Goal: Complete application form: Complete application form

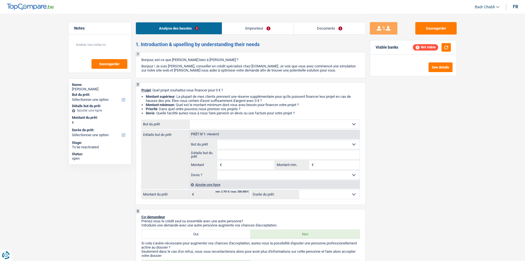
select select "privateEmployee"
select select "netSalary"
select select "mutualityIndemnity"
select select "familyAllowances"
select select "mealVouchers"
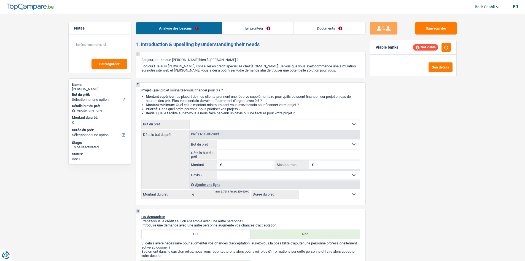
select select "rents"
select select "personalLoan"
select select "homeFurnishingOrRelocation"
select select "48"
select select "32"
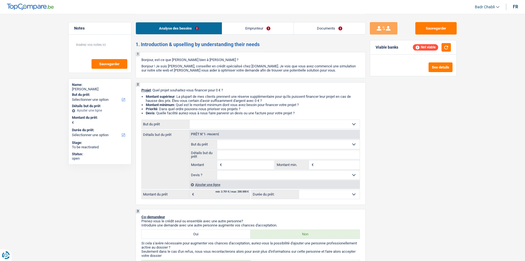
select select "single"
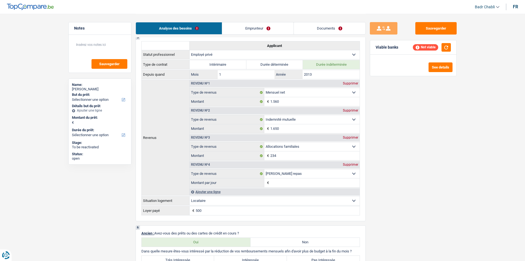
scroll to position [414, 0]
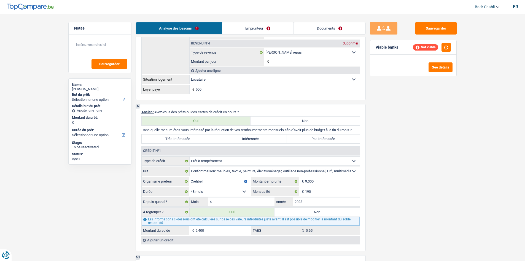
click at [257, 27] on link "Emprunteur" at bounding box center [257, 28] width 71 height 12
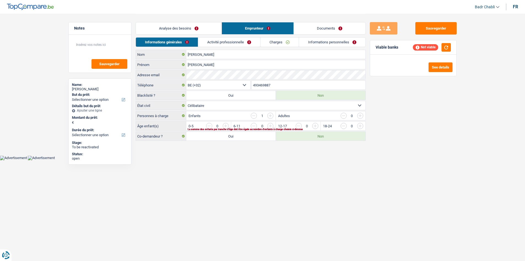
scroll to position [0, 0]
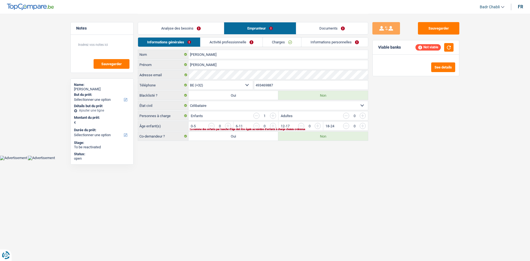
click at [247, 43] on link "Activité professionnelle" at bounding box center [231, 42] width 62 height 9
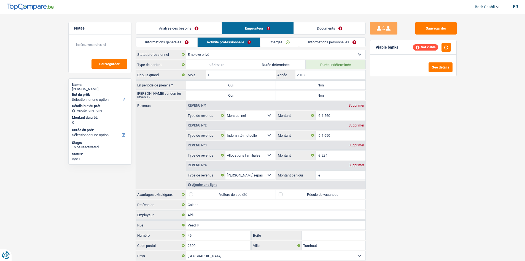
click at [327, 84] on label "Non" at bounding box center [321, 85] width 90 height 9
click at [327, 84] on input "Non" at bounding box center [321, 85] width 90 height 9
radio input "true"
click at [326, 98] on label "Non" at bounding box center [321, 95] width 90 height 9
click at [326, 98] on input "Non" at bounding box center [321, 95] width 90 height 9
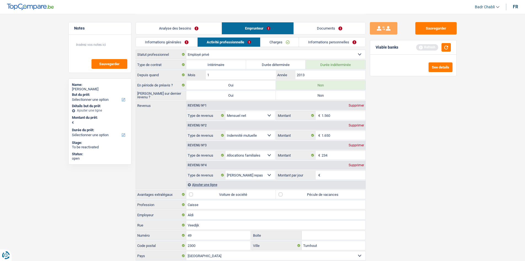
radio input "true"
click at [288, 194] on label "Pécule de vacances" at bounding box center [321, 194] width 90 height 9
click at [288, 194] on input "Pécule de vacances" at bounding box center [321, 194] width 90 height 9
checkbox input "true"
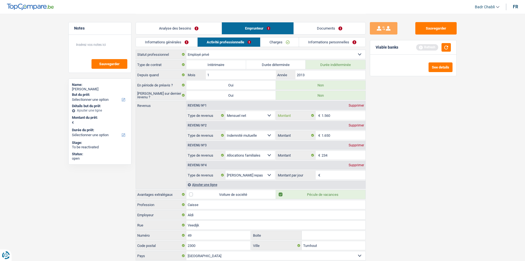
click at [340, 114] on input "1.560" at bounding box center [344, 115] width 44 height 9
click at [327, 139] on input "1.650" at bounding box center [344, 135] width 44 height 9
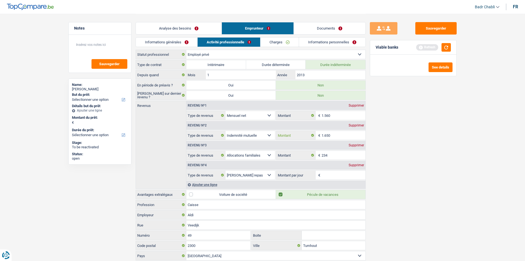
click at [327, 139] on input "1.650" at bounding box center [344, 135] width 44 height 9
type input "1.600"
click at [331, 114] on input "1.560" at bounding box center [344, 115] width 44 height 9
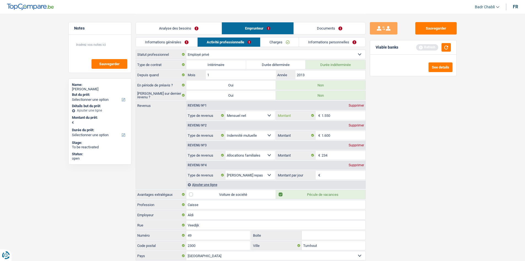
type input "1.550"
click at [339, 154] on input "234" at bounding box center [344, 155] width 44 height 9
click at [337, 177] on input "Montant par jour" at bounding box center [344, 174] width 44 height 9
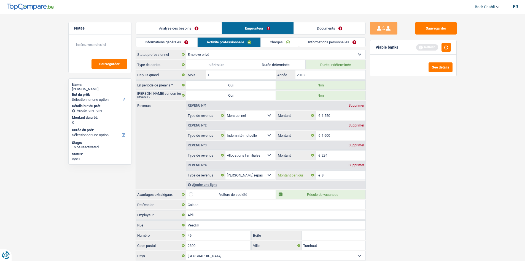
click at [340, 177] on input "8" at bounding box center [344, 174] width 44 height 9
type input "4,0"
click at [419, 162] on div "Sauvegarder Viable banks Refresh See details" at bounding box center [413, 137] width 95 height 230
click at [205, 186] on div "Ajouter une ligne" at bounding box center [275, 184] width 179 height 8
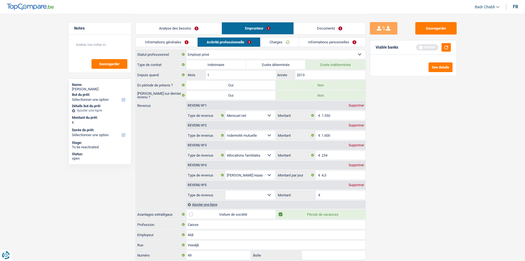
click at [248, 193] on select "Allocation d'handicap Allocations chômage Allocations familiales Chèques repas …" at bounding box center [251, 194] width 50 height 9
click at [226, 190] on select "Allocation d'handicap Allocations chômage Allocations familiales Chèques repas …" at bounding box center [251, 194] width 50 height 9
click at [249, 197] on select "Allocation d'handicap Allocations chômage Allocations familiales Chèques repas …" at bounding box center [251, 194] width 50 height 9
select select "alimony"
click at [226, 190] on select "Allocation d'handicap Allocations chômage Allocations familiales Chèques repas …" at bounding box center [251, 194] width 50 height 9
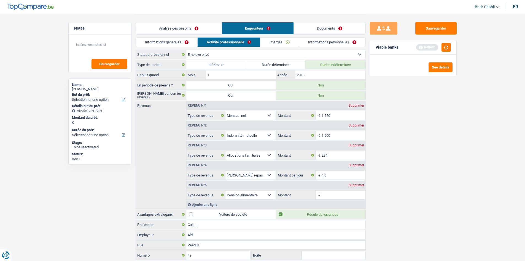
click at [333, 193] on input "Montant" at bounding box center [344, 194] width 44 height 9
type input "120"
click at [447, 45] on button "button" at bounding box center [446, 47] width 9 height 9
click at [183, 21] on div "Analyse des besoins Emprunteur Documents" at bounding box center [251, 25] width 230 height 23
click at [182, 25] on link "Analyse des besoins" at bounding box center [179, 28] width 86 height 12
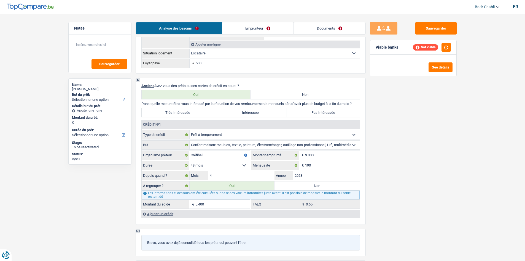
scroll to position [469, 0]
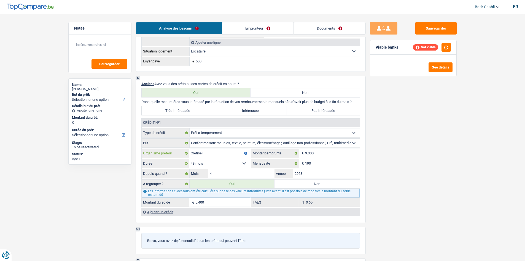
click at [211, 154] on input "Créfibel" at bounding box center [219, 153] width 61 height 9
type input "Beobank"
click at [322, 152] on input "9.000" at bounding box center [332, 153] width 55 height 9
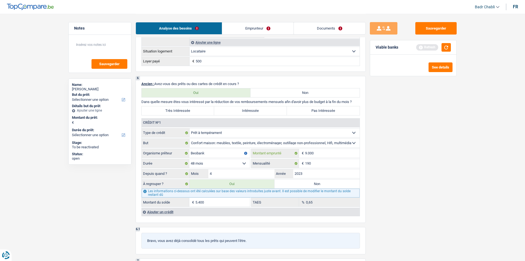
click at [322, 152] on input "9.000" at bounding box center [332, 153] width 55 height 9
type input "3.591"
click at [158, 213] on div "Ajouter un crédit" at bounding box center [250, 211] width 218 height 8
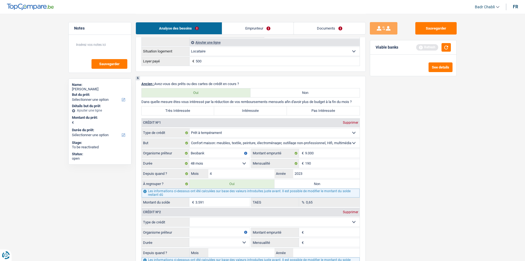
click at [210, 224] on select "Carte ou ouverture de crédit Prêt hypothécaire Vente à tempérament Prêt à tempé…" at bounding box center [275, 221] width 170 height 9
select select "cardOrCredit"
type input "0"
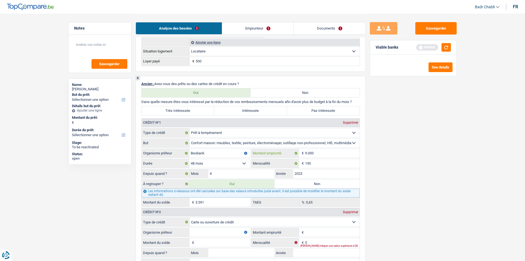
click at [321, 154] on input "9.000" at bounding box center [332, 153] width 55 height 9
type input "1"
select select
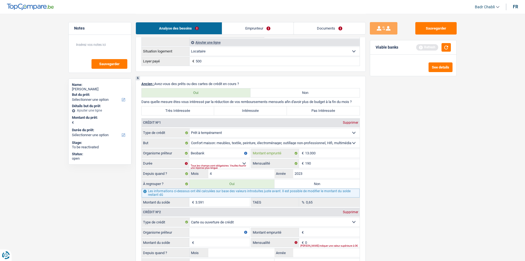
type input "13.000"
click at [244, 163] on select "12 mois 18 mois 24 mois 30 mois 36 mois 42 mois 48 mois 60 mois Sélectionner un…" at bounding box center [219, 163] width 61 height 9
select select "60"
click at [189, 159] on select "12 mois 18 mois 24 mois 30 mois 36 mois 42 mois 48 mois 60 mois Sélectionner un…" at bounding box center [219, 163] width 61 height 9
type input "6.306"
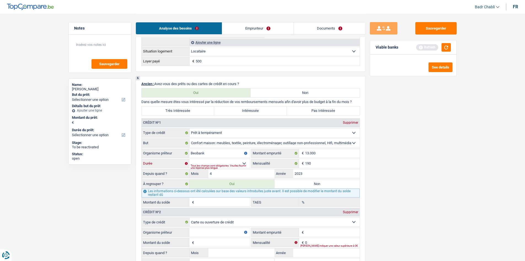
type input "0,00"
click at [322, 155] on input "13.000" at bounding box center [332, 153] width 55 height 9
type input "1"
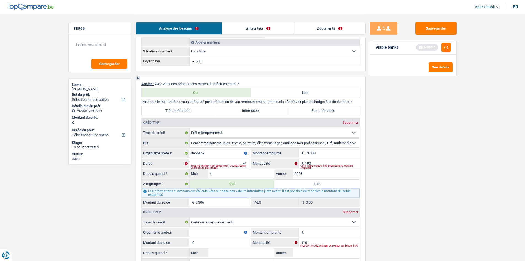
select select
type input "10.001"
click at [242, 164] on select "12 mois 18 mois 24 mois 30 mois 36 mois 42 mois 48 mois 60 mois Sélectionner un…" at bounding box center [219, 163] width 61 height 9
select select "60"
click at [189, 159] on select "12 mois 18 mois 24 mois 30 mois 36 mois 42 mois 48 mois 60 mois Sélectionner un…" at bounding box center [219, 163] width 61 height 9
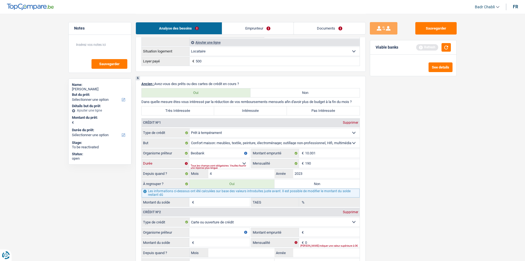
type input "5.495"
type input "5,41"
click at [245, 173] on input "4" at bounding box center [242, 173] width 66 height 9
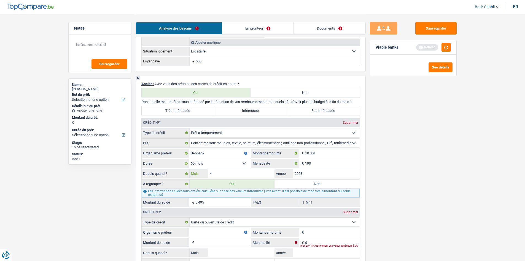
click at [245, 173] on input "4" at bounding box center [242, 173] width 66 height 9
type input "06"
type input "5.825"
click at [318, 175] on input "2023" at bounding box center [326, 173] width 66 height 9
type input "2024"
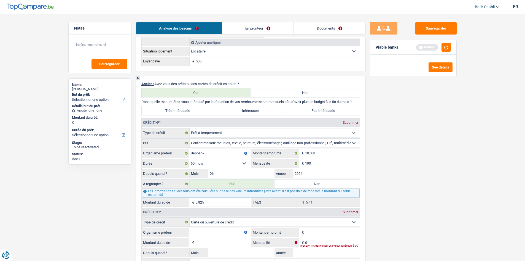
type input "7.742"
click at [417, 163] on div "Sauvegarder Viable banks Refresh See details" at bounding box center [413, 137] width 95 height 230
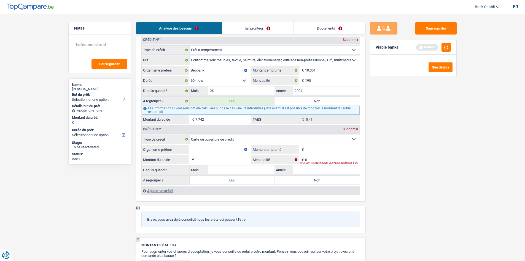
click at [228, 149] on input "Organisme prêteur" at bounding box center [219, 149] width 61 height 9
type input "Beobank"
type input "6.000"
click at [233, 159] on input "Montant du solde" at bounding box center [223, 159] width 55 height 9
type input "4.500"
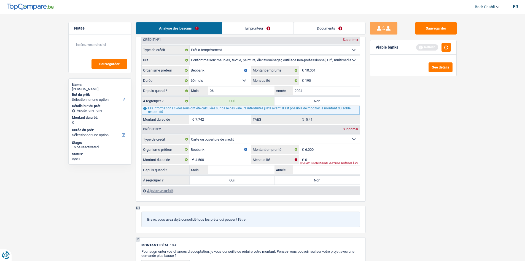
click at [245, 180] on label "Oui" at bounding box center [232, 179] width 85 height 9
click at [245, 180] on input "Oui" at bounding box center [232, 179] width 85 height 9
radio input "true"
type input "12.242"
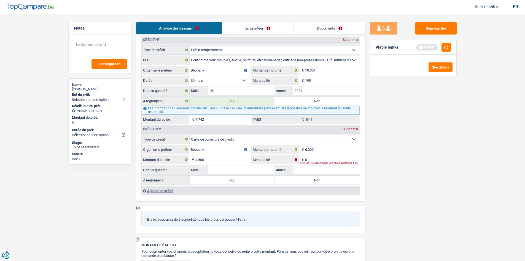
type input "12.242"
select select "refinancing"
select select "60"
select select "refinancing"
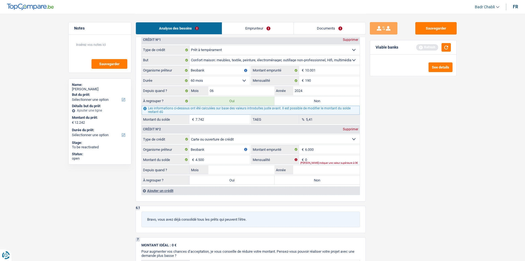
select select "60"
select select "refinancing"
select select "60"
select select "refinancing"
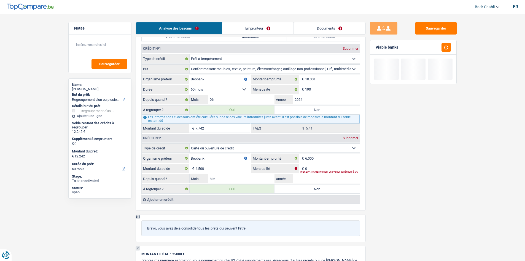
click at [233, 176] on input "Mois" at bounding box center [242, 178] width 66 height 9
type input "06"
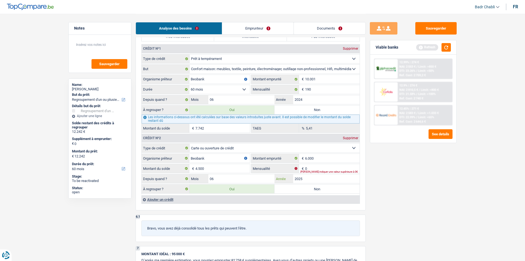
type input "2025"
click at [317, 164] on input "0" at bounding box center [332, 168] width 55 height 9
type input "100"
click at [431, 155] on div "Sauvegarder Viable banks Refresh 12.99% | 274 € NAI: 2 553 € / Limit: >850 € DT…" at bounding box center [413, 137] width 95 height 230
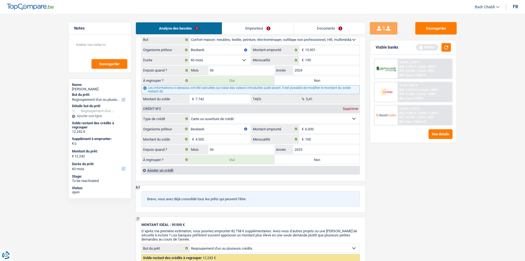
scroll to position [579, 0]
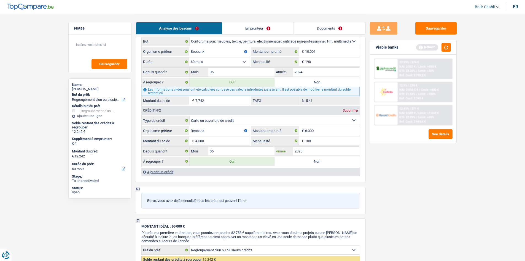
click at [310, 149] on input "2025" at bounding box center [326, 150] width 66 height 9
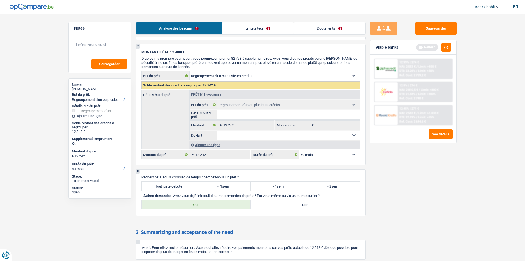
scroll to position [800, 0]
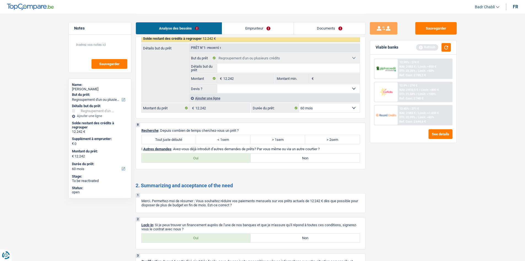
type input "2024"
click at [180, 136] on label "Tout juste débuté" at bounding box center [169, 139] width 55 height 9
click at [180, 136] on input "Tout juste débuté" at bounding box center [169, 139] width 55 height 9
radio input "true"
click at [285, 153] on div "Oui Non Tous les champs sont obligatoires. Veuillez sélectionner une option" at bounding box center [250, 157] width 219 height 9
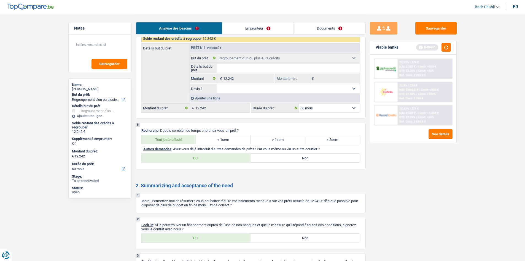
click at [285, 157] on label "Non" at bounding box center [305, 157] width 109 height 9
click at [285, 157] on input "Non" at bounding box center [305, 157] width 109 height 9
radio input "true"
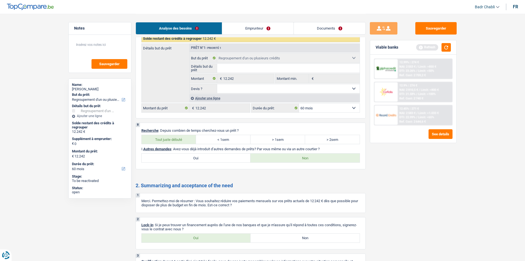
click at [210, 239] on label "Oui" at bounding box center [196, 237] width 109 height 9
click at [210, 239] on input "Oui" at bounding box center [196, 237] width 109 height 9
radio input "true"
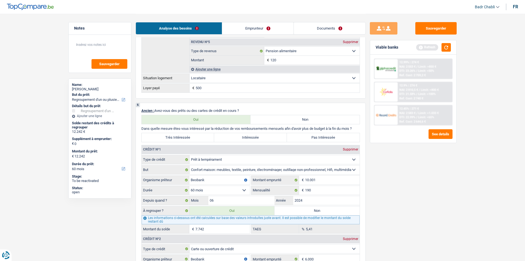
scroll to position [427, 0]
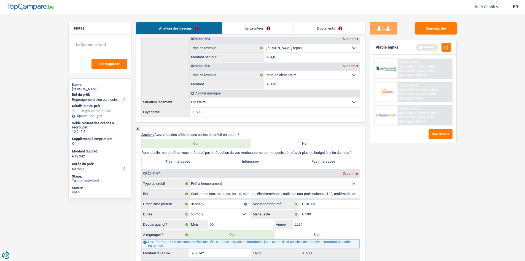
click at [248, 161] on label "Intéressée" at bounding box center [250, 161] width 73 height 9
click at [248, 161] on input "Intéressée" at bounding box center [250, 161] width 73 height 9
radio input "true"
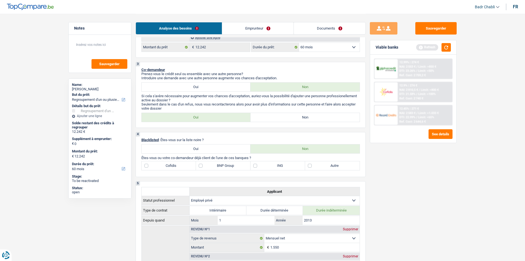
scroll to position [206, 0]
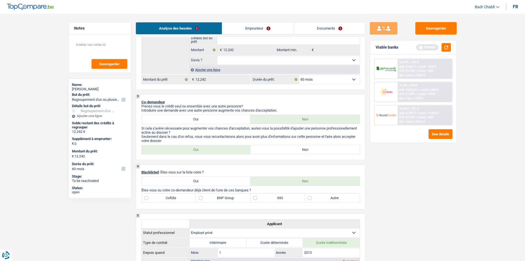
click at [303, 148] on label "Non" at bounding box center [305, 149] width 109 height 9
click at [303, 148] on input "Non" at bounding box center [305, 149] width 109 height 9
radio input "true"
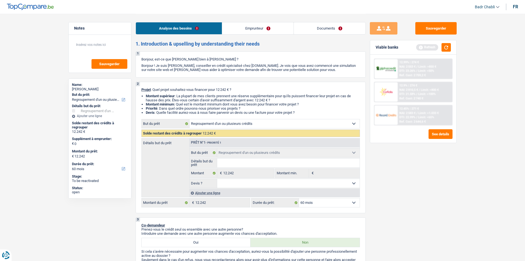
scroll to position [0, 0]
click at [213, 190] on div "Ajouter une ligne" at bounding box center [274, 193] width 170 height 8
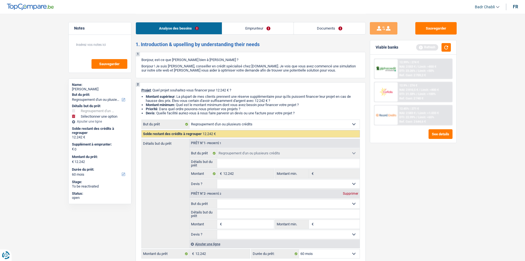
click at [242, 202] on select "Confort maison: meubles, textile, peinture, électroménager, outillage non-profe…" at bounding box center [288, 203] width 143 height 9
select select "car"
click at [217, 199] on select "Confort maison: meubles, textile, peinture, électroménager, outillage non-profe…" at bounding box center [288, 203] width 143 height 9
select select "car"
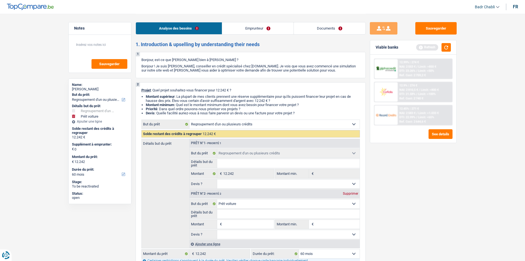
click at [242, 221] on input "Montant" at bounding box center [248, 224] width 50 height 9
type input "1"
type input "10"
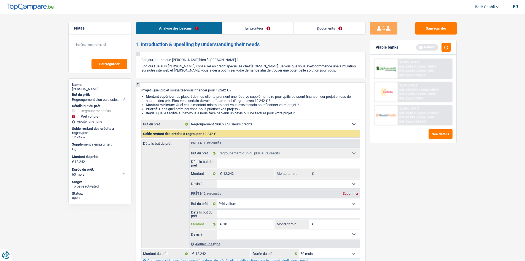
type input "100"
type input "1.000"
type input "10.000"
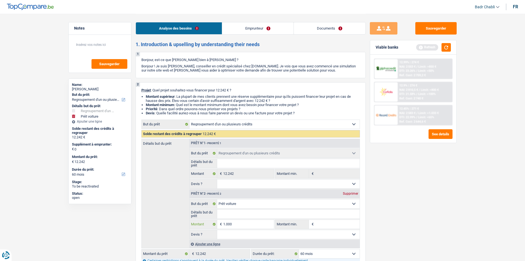
type input "10.000"
type input "22.242"
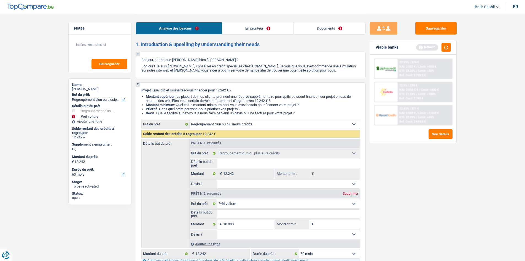
type input "22.242"
click at [246, 213] on input "Détails but du prêt" at bounding box center [288, 213] width 143 height 9
select select "120"
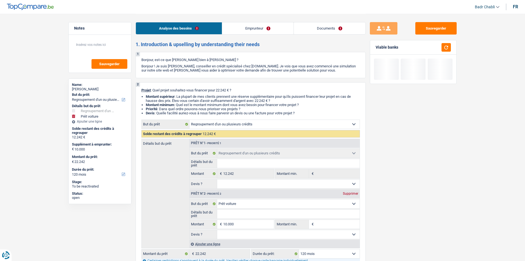
click at [252, 238] on select "Oui Non Non répondu Sélectionner une option" at bounding box center [288, 234] width 143 height 9
select select "false"
click at [217, 230] on select "Oui Non Non répondu Sélectionner une option" at bounding box center [288, 234] width 143 height 9
select select "false"
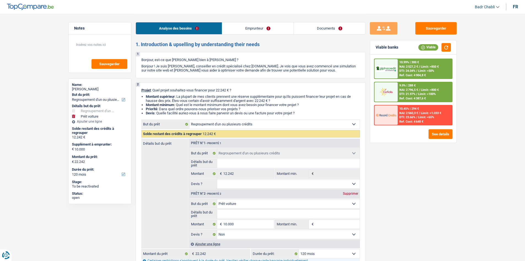
scroll to position [83, 0]
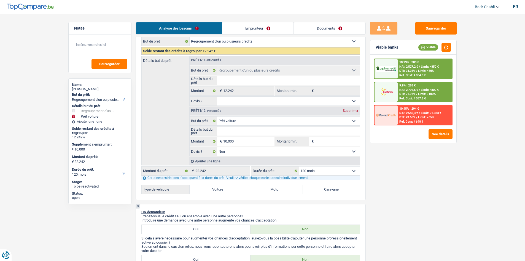
click at [231, 188] on label "Voiture" at bounding box center [218, 189] width 57 height 9
click at [231, 188] on input "Voiture" at bounding box center [218, 189] width 57 height 9
radio input "true"
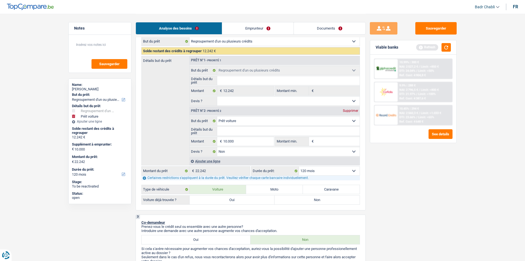
click at [305, 202] on label "Non" at bounding box center [317, 199] width 85 height 9
click at [305, 202] on input "Non" at bounding box center [317, 199] width 85 height 9
radio input "true"
click at [332, 143] on input "Montant min." at bounding box center [337, 141] width 45 height 9
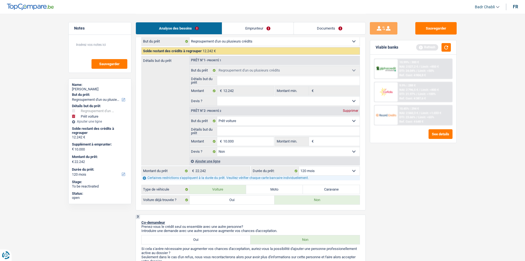
type input "8"
type input "80"
type input "800"
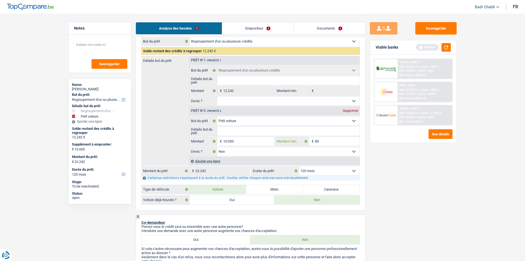
type input "800"
type input "8.000"
click at [235, 131] on input "Détails but du prêt" at bounding box center [288, 131] width 143 height 9
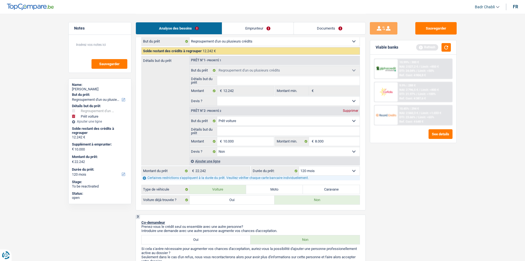
click at [252, 102] on select "Oui Non Non répondu Sélectionner une option" at bounding box center [288, 101] width 143 height 9
select select "false"
click at [217, 97] on select "Oui Non Non répondu Sélectionner une option" at bounding box center [288, 101] width 143 height 9
select select "false"
click at [448, 45] on button "button" at bounding box center [446, 47] width 9 height 9
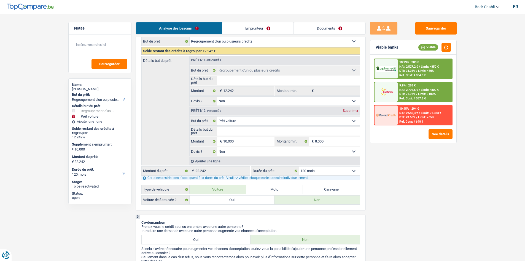
click at [424, 67] on span "Limit: >850 €" at bounding box center [430, 67] width 18 height 4
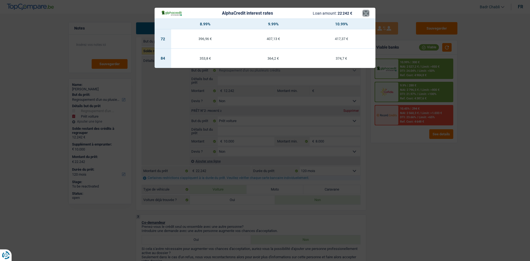
click at [364, 12] on button "×" at bounding box center [366, 13] width 6 height 6
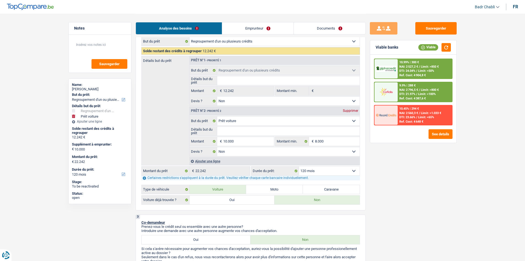
click at [406, 94] on span "DTI: 21.97%" at bounding box center [408, 94] width 16 height 4
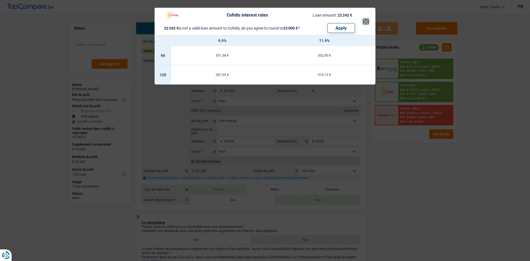
click at [366, 20] on button "×" at bounding box center [366, 22] width 6 height 6
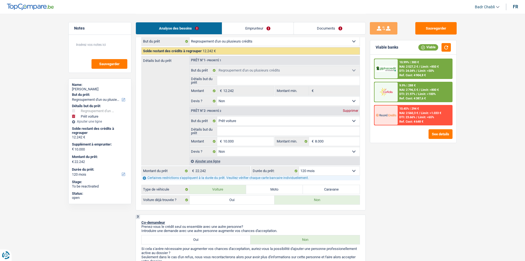
click at [405, 68] on span "NAI: 2 527,2 €" at bounding box center [409, 67] width 19 height 4
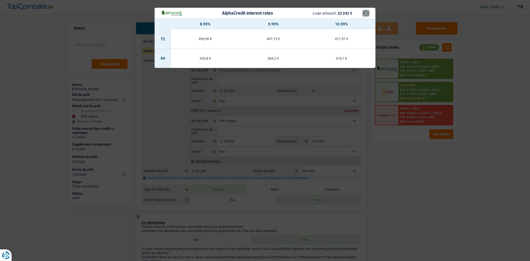
click at [367, 14] on button "×" at bounding box center [366, 13] width 6 height 6
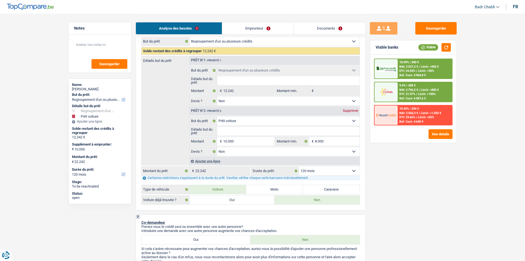
click at [428, 89] on span "Limit: >800 €" at bounding box center [430, 90] width 18 height 4
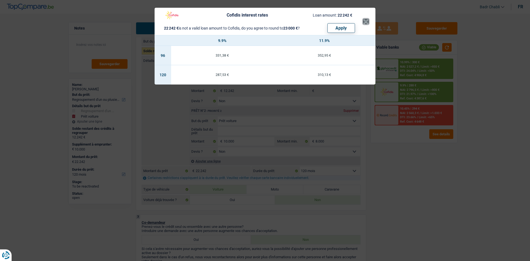
click at [365, 23] on button "×" at bounding box center [366, 22] width 6 height 6
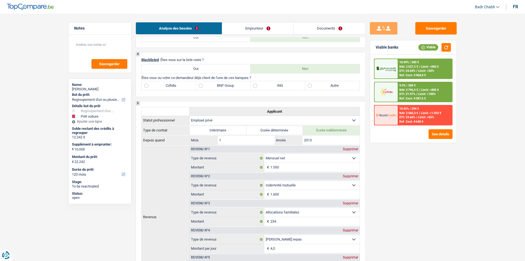
scroll to position [303, 0]
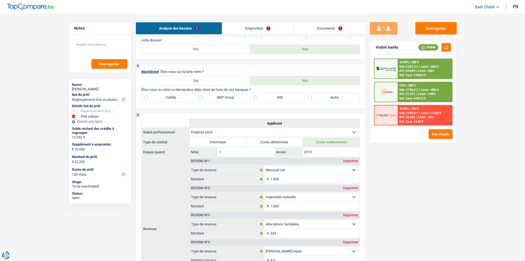
click at [316, 99] on label "Autre" at bounding box center [332, 97] width 55 height 9
click at [316, 99] on input "Autre" at bounding box center [332, 97] width 55 height 9
checkbox input "true"
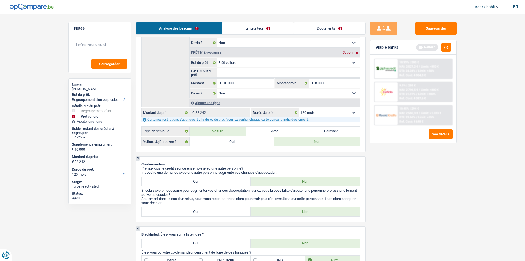
scroll to position [110, 0]
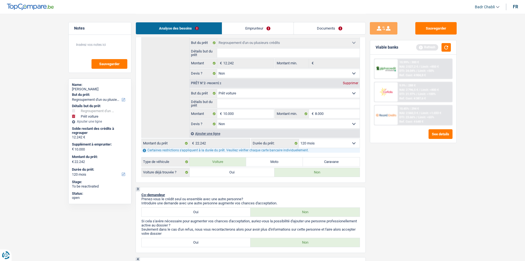
click at [321, 144] on select "12 mois 18 mois 24 mois 30 mois 36 mois 42 mois 48 mois 60 mois 72 mois 84 mois…" at bounding box center [329, 143] width 61 height 9
select select "84"
click at [299, 139] on select "12 mois 18 mois 24 mois 30 mois 36 mois 42 mois 48 mois 60 mois 72 mois 84 mois…" at bounding box center [329, 143] width 61 height 9
select select "84"
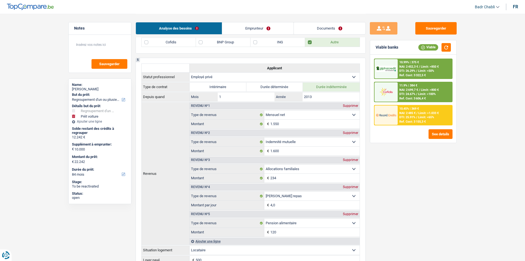
scroll to position [303, 0]
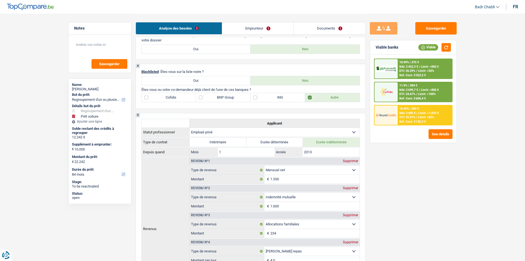
click at [221, 98] on label "BNP Group" at bounding box center [223, 97] width 55 height 9
click at [221, 98] on input "BNP Group" at bounding box center [223, 97] width 55 height 9
checkbox input "true"
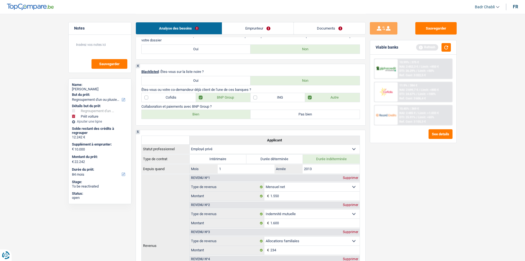
click at [211, 114] on label "Bien" at bounding box center [196, 114] width 109 height 9
click at [211, 114] on input "Bien" at bounding box center [196, 114] width 109 height 9
radio input "true"
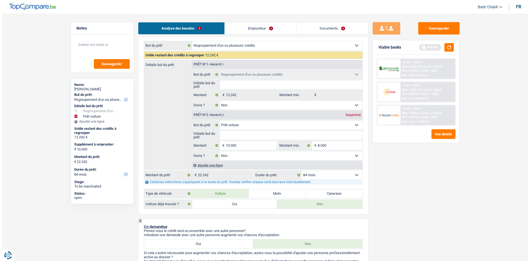
scroll to position [0, 0]
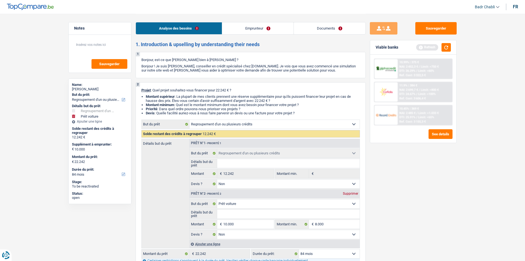
click at [237, 31] on link "Emprunteur" at bounding box center [257, 28] width 71 height 12
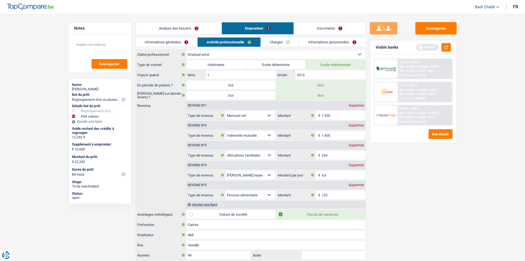
click at [159, 46] on link "Informations générales" at bounding box center [167, 42] width 62 height 9
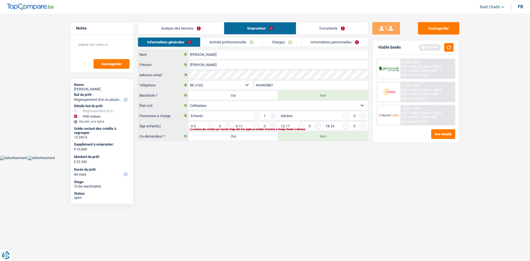
click at [444, 50] on div "Refresh" at bounding box center [435, 47] width 35 height 9
click at [448, 48] on button "button" at bounding box center [448, 47] width 9 height 9
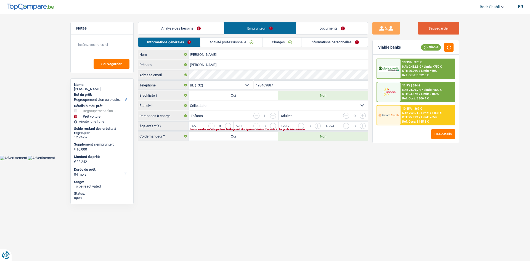
click at [442, 28] on button "Sauvegarder" at bounding box center [438, 28] width 41 height 12
click at [315, 125] on input "button" at bounding box center [429, 127] width 230 height 9
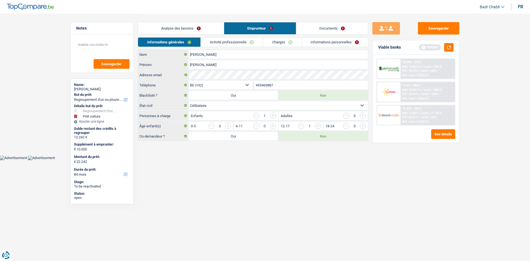
click at [221, 45] on link "Activité professionnelle" at bounding box center [232, 42] width 62 height 9
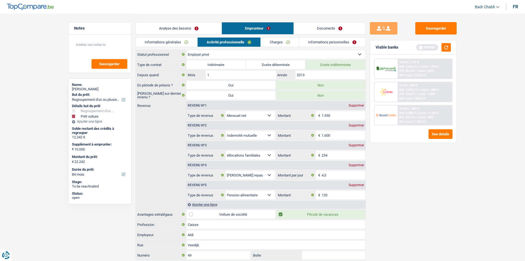
click at [281, 41] on link "Charges" at bounding box center [280, 42] width 38 height 9
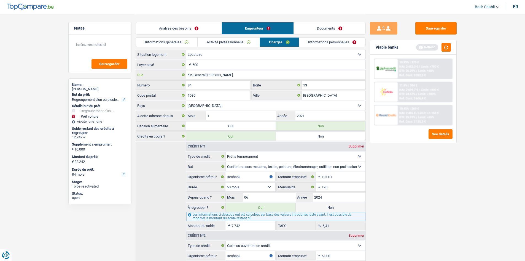
click at [190, 76] on input "rue General [PERSON_NAME]" at bounding box center [275, 74] width 179 height 9
type input "Rue General Gratry"
click at [212, 63] on input "500" at bounding box center [279, 64] width 173 height 9
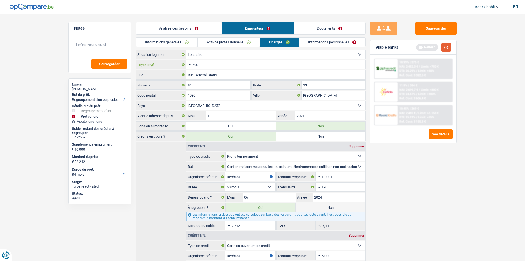
type input "700"
click at [448, 48] on button "button" at bounding box center [446, 47] width 9 height 9
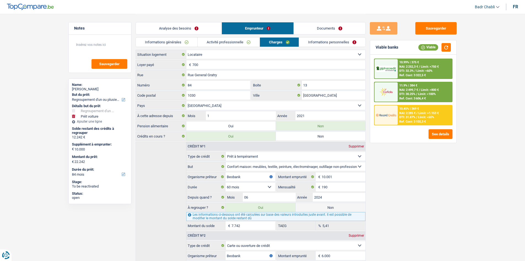
click at [330, 42] on link "Informations personnelles" at bounding box center [332, 42] width 66 height 9
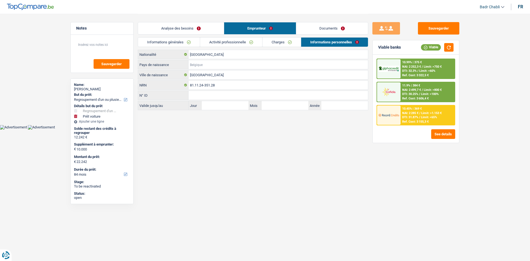
click at [201, 67] on input "Pays de naissance" at bounding box center [277, 64] width 179 height 9
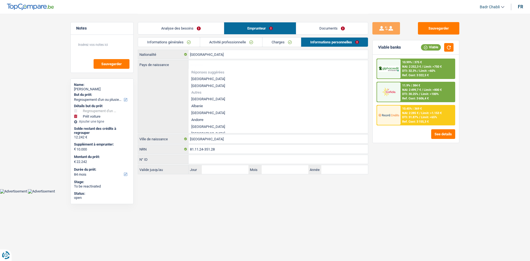
click at [202, 79] on li "[GEOGRAPHIC_DATA]" at bounding box center [277, 78] width 179 height 7
type input "[GEOGRAPHIC_DATA]"
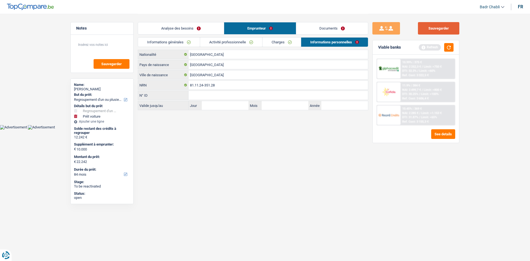
click at [436, 26] on button "Sauvegarder" at bounding box center [438, 28] width 41 height 12
click at [448, 49] on button "button" at bounding box center [448, 47] width 9 height 9
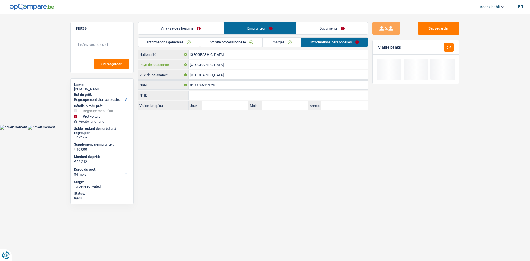
click at [218, 63] on input "[GEOGRAPHIC_DATA]" at bounding box center [277, 64] width 179 height 9
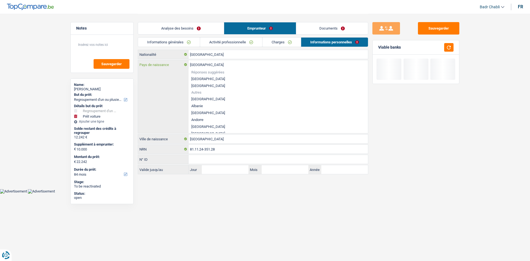
click at [218, 63] on input "[GEOGRAPHIC_DATA]" at bounding box center [277, 64] width 179 height 9
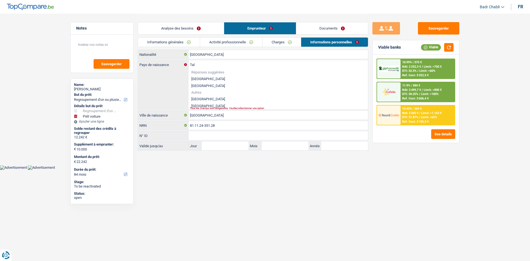
click at [195, 108] on div "Tous les champs sont obligatoires. Veuillez sélectionner une option" at bounding box center [269, 108] width 159 height 2
click at [196, 106] on li "[GEOGRAPHIC_DATA]" at bounding box center [277, 105] width 179 height 7
type input "[GEOGRAPHIC_DATA]"
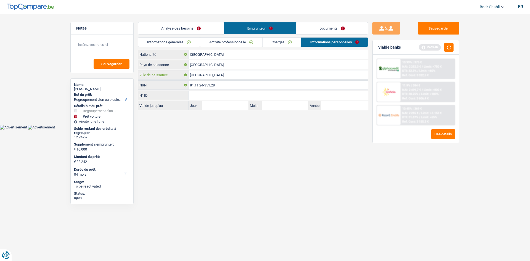
click at [205, 75] on input "[GEOGRAPHIC_DATA]" at bounding box center [277, 74] width 179 height 9
type input "M"
type input "C"
type input "M"
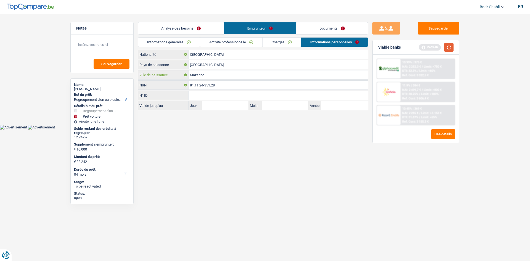
type input "Mazarino"
click at [452, 48] on button "button" at bounding box center [448, 47] width 9 height 9
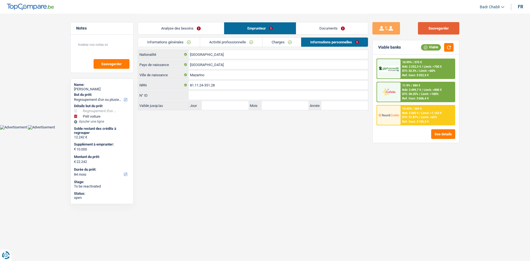
click at [447, 28] on button "Sauvegarder" at bounding box center [438, 28] width 41 height 12
